Goal: Task Accomplishment & Management: Manage account settings

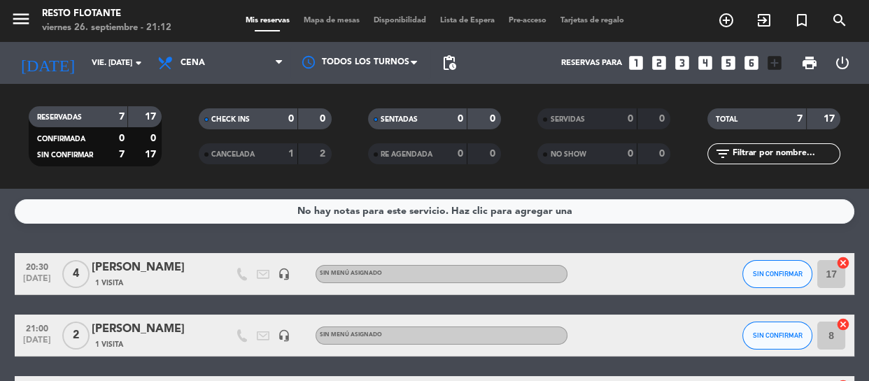
scroll to position [63, 0]
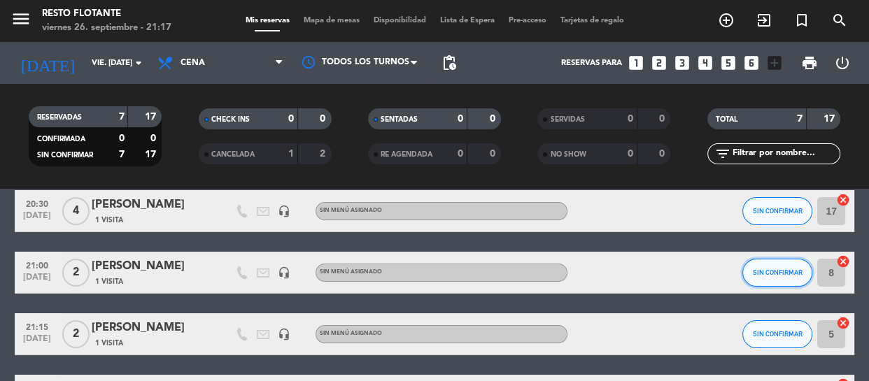
click at [769, 276] on button "SIN CONFIRMAR" at bounding box center [778, 273] width 70 height 28
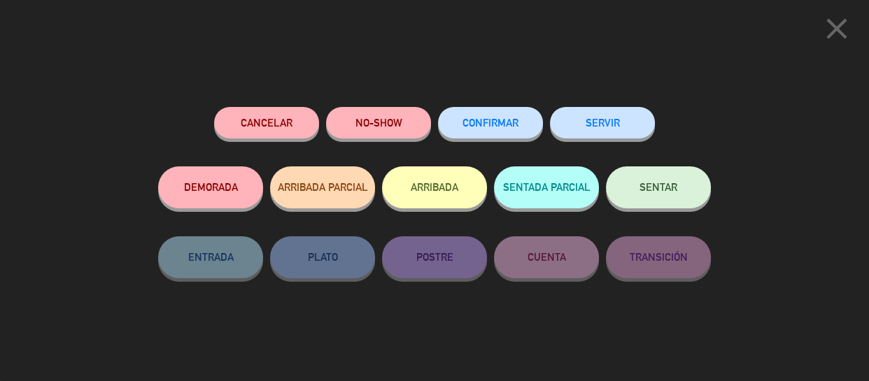
click at [500, 117] on button "CONFIRMAR" at bounding box center [490, 122] width 105 height 31
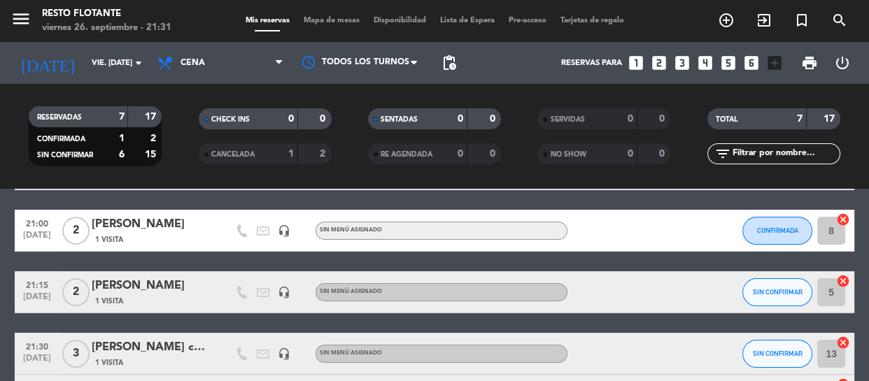
scroll to position [127, 0]
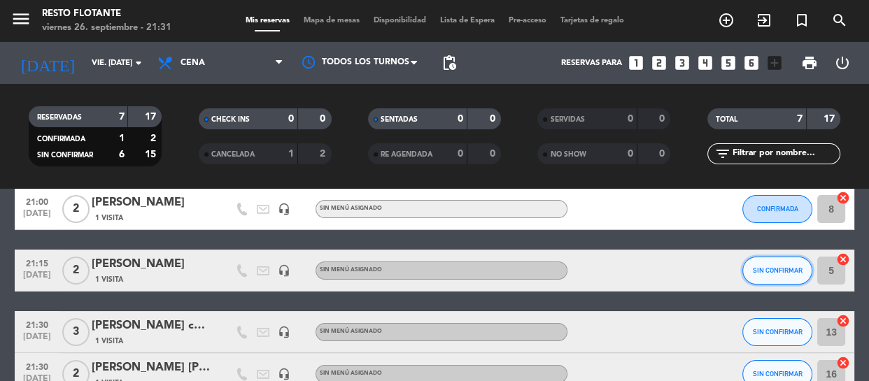
click at [795, 274] on button "SIN CONFIRMAR" at bounding box center [778, 271] width 70 height 28
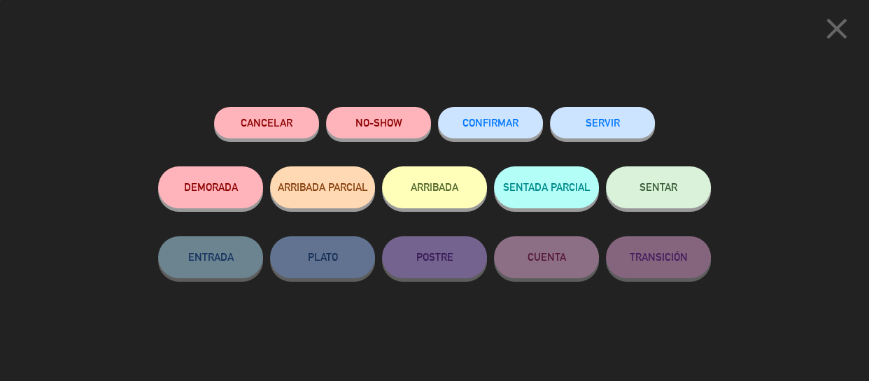
click at [508, 118] on button "CONFIRMAR" at bounding box center [490, 122] width 105 height 31
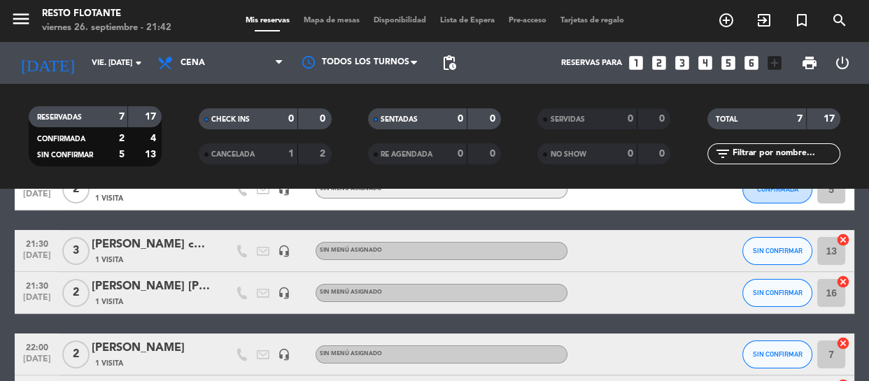
scroll to position [187, 0]
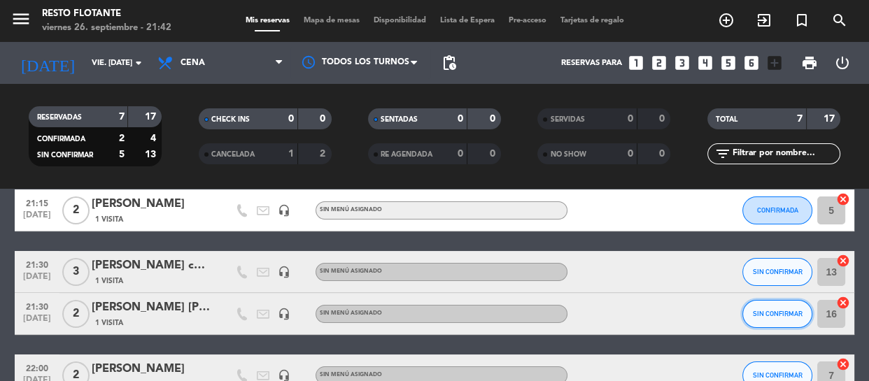
click at [771, 314] on span "SIN CONFIRMAR" at bounding box center [778, 314] width 50 height 8
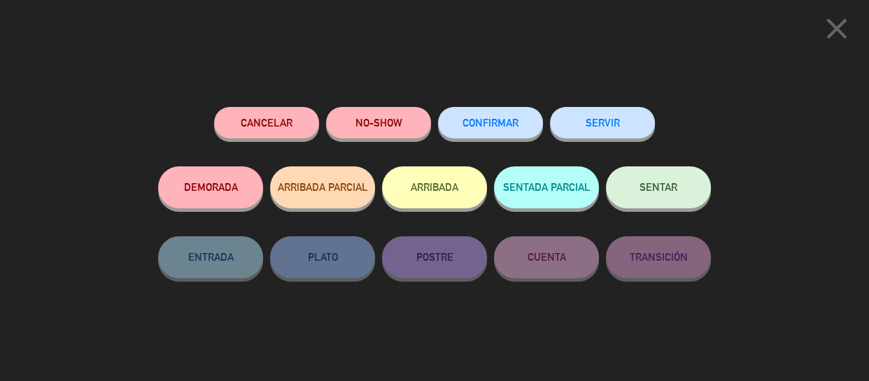
click at [507, 127] on span "CONFIRMAR" at bounding box center [491, 123] width 56 height 12
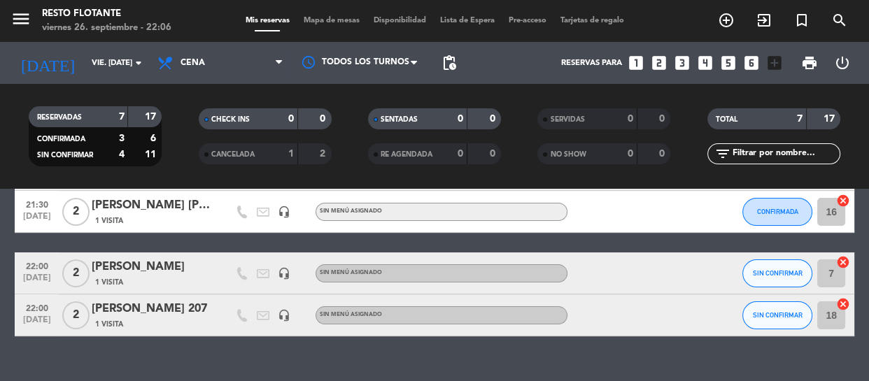
scroll to position [314, 0]
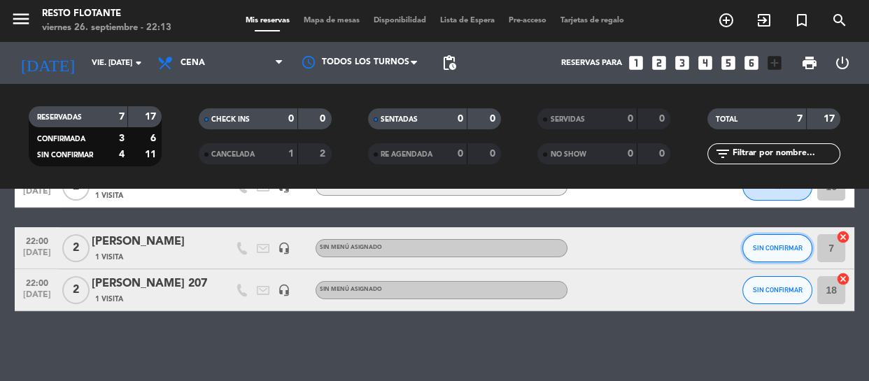
click at [759, 253] on button "SIN CONFIRMAR" at bounding box center [778, 248] width 70 height 28
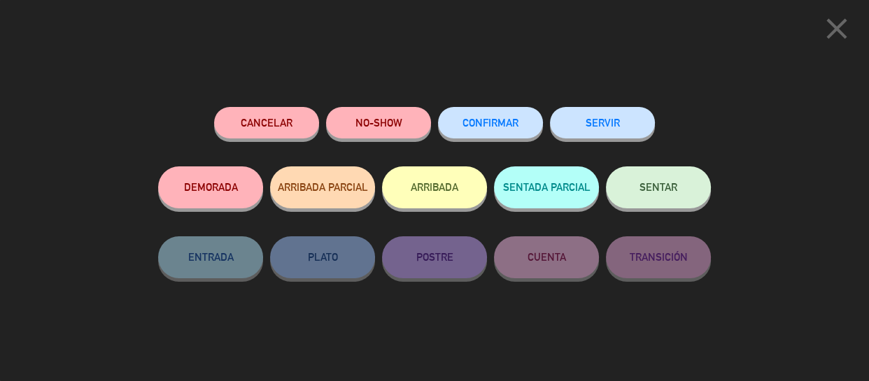
click at [504, 124] on span "CONFIRMAR" at bounding box center [491, 123] width 56 height 12
